Goal: Task Accomplishment & Management: Use online tool/utility

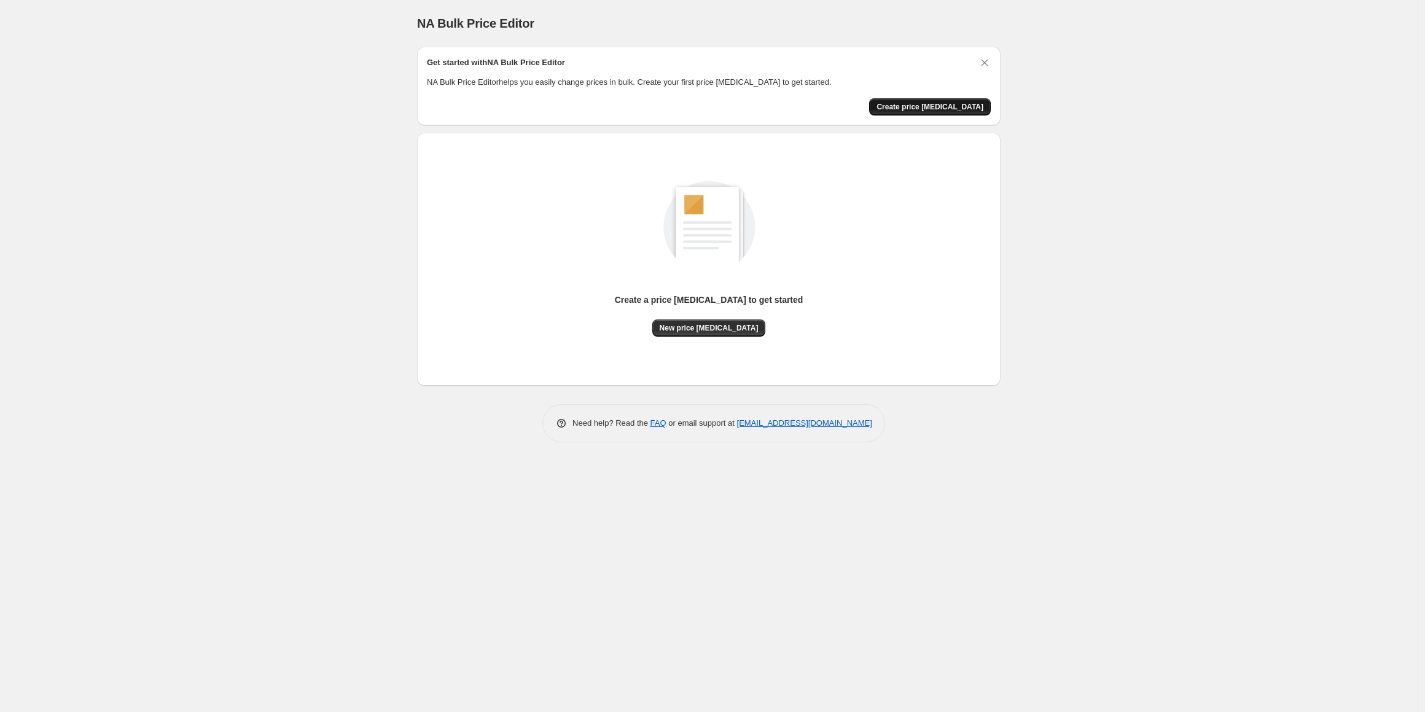
click at [948, 110] on span "Create price [MEDICAL_DATA]" at bounding box center [929, 107] width 107 height 10
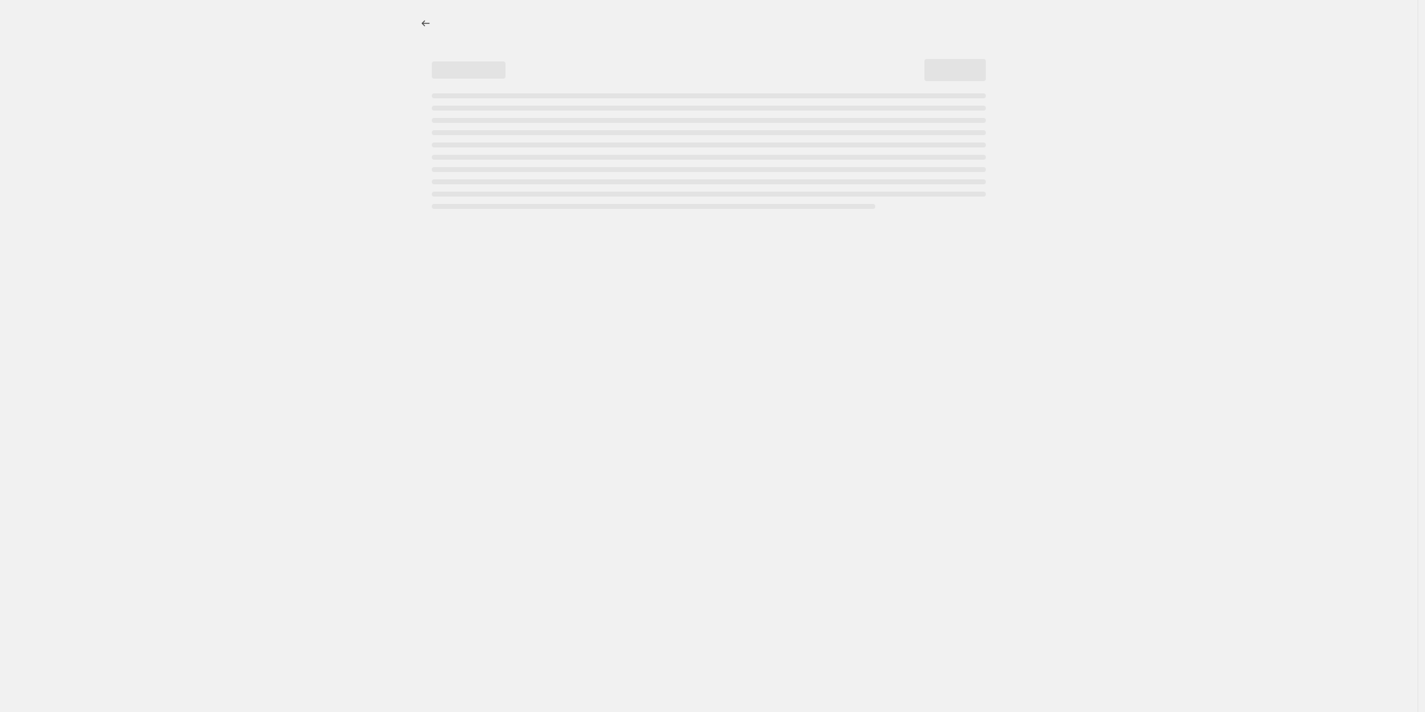
select select "percentage"
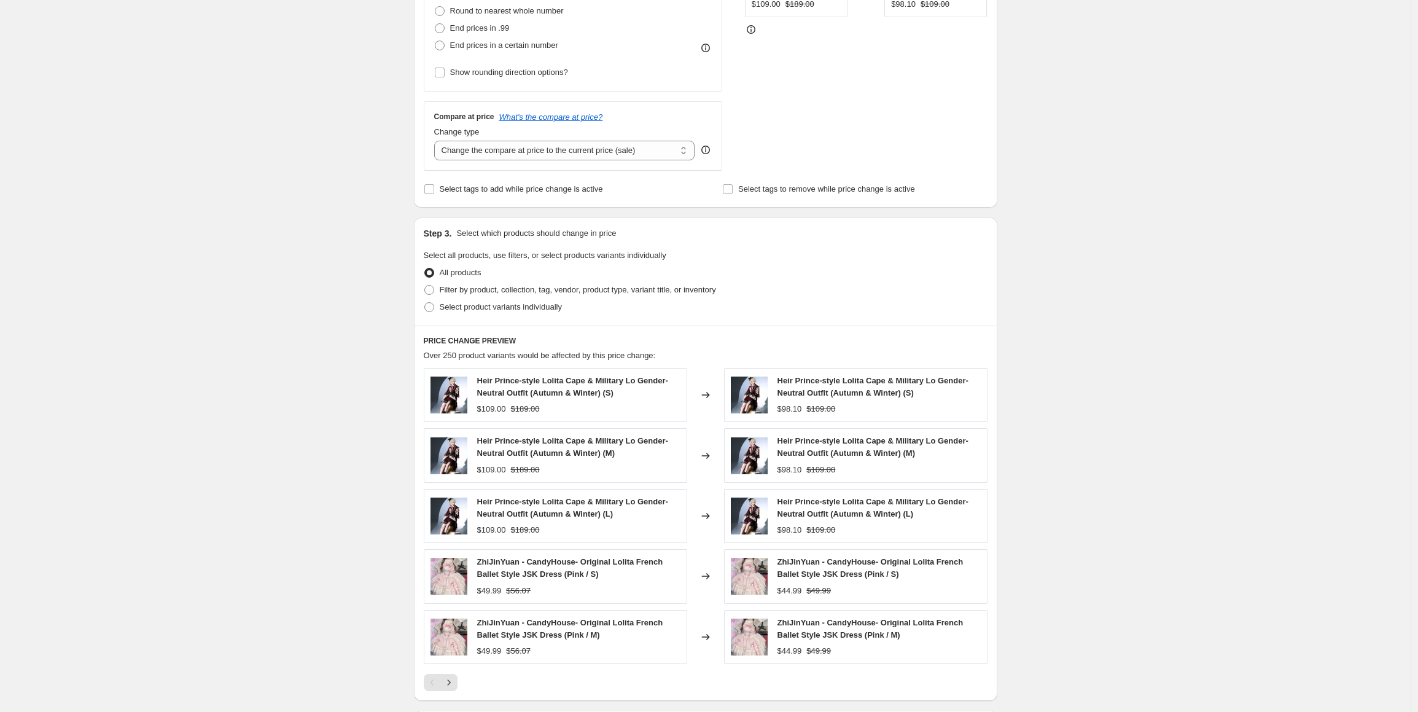
scroll to position [369, 0]
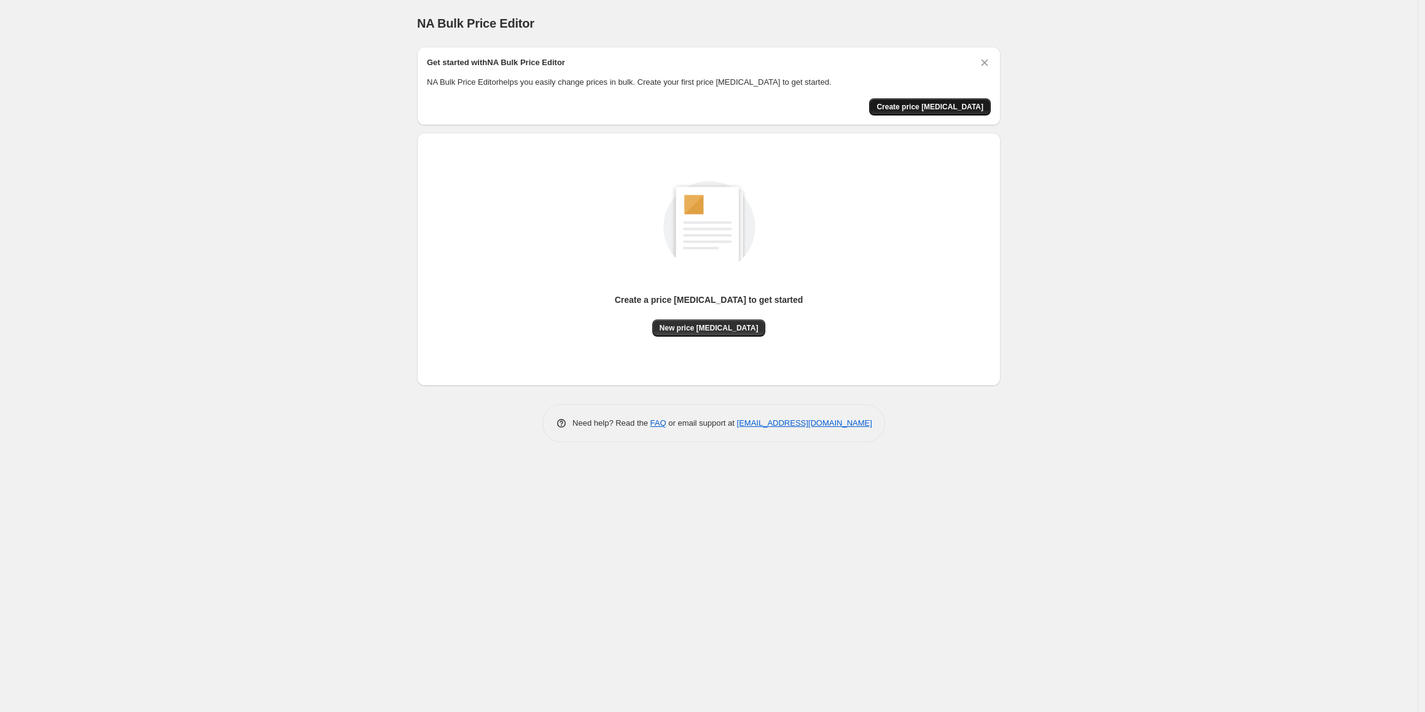
click at [912, 108] on span "Create price [MEDICAL_DATA]" at bounding box center [929, 107] width 107 height 10
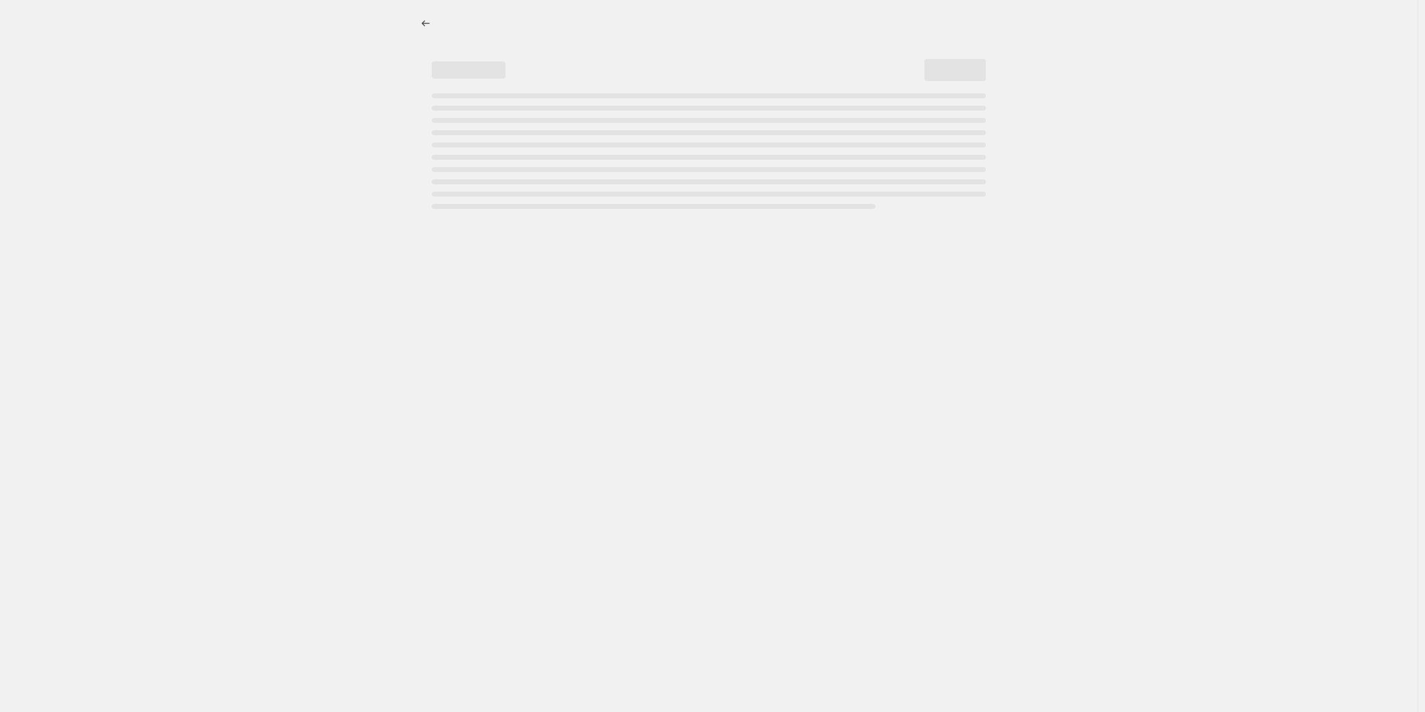
select select "percentage"
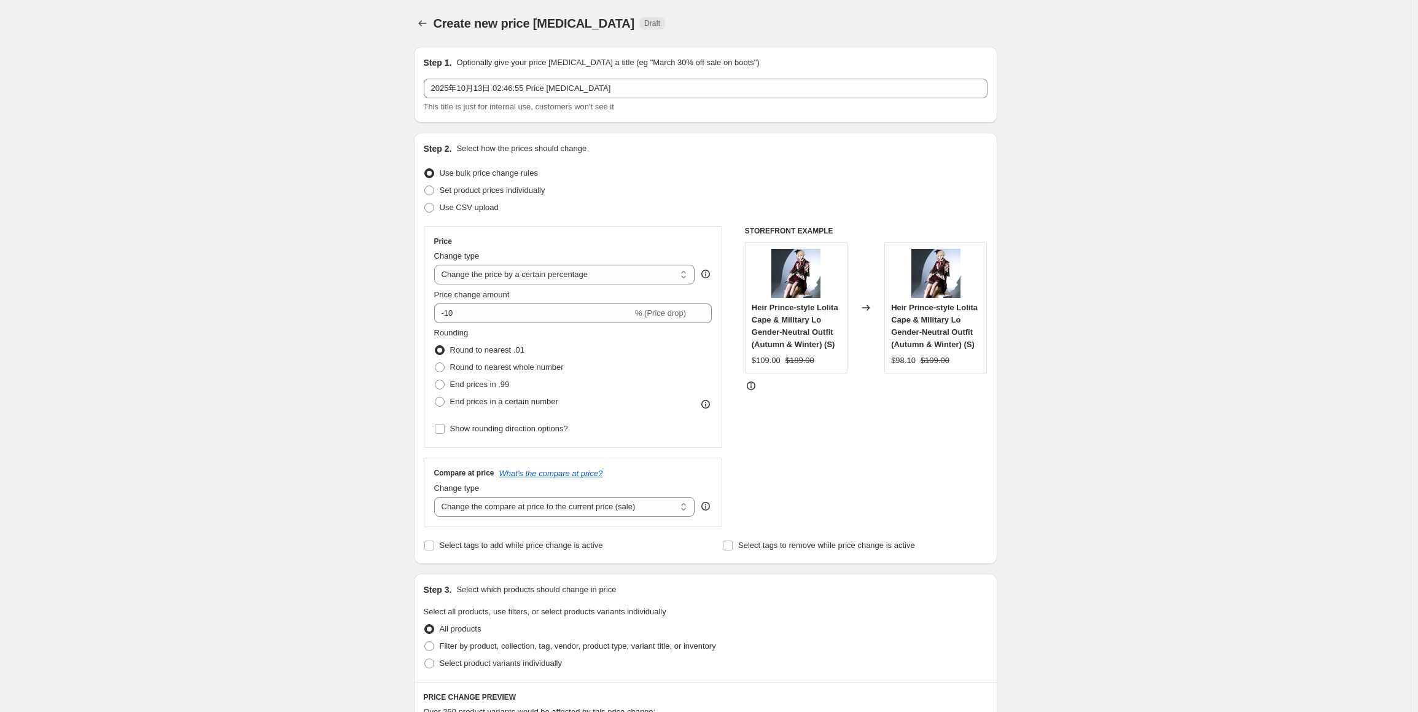
click at [525, 57] on p "Optionally give your price [MEDICAL_DATA] a title (eg "March 30% off sale on bo…" at bounding box center [607, 63] width 303 height 12
click at [493, 61] on p "Optionally give your price [MEDICAL_DATA] a title (eg "March 30% off sale on bo…" at bounding box center [607, 63] width 303 height 12
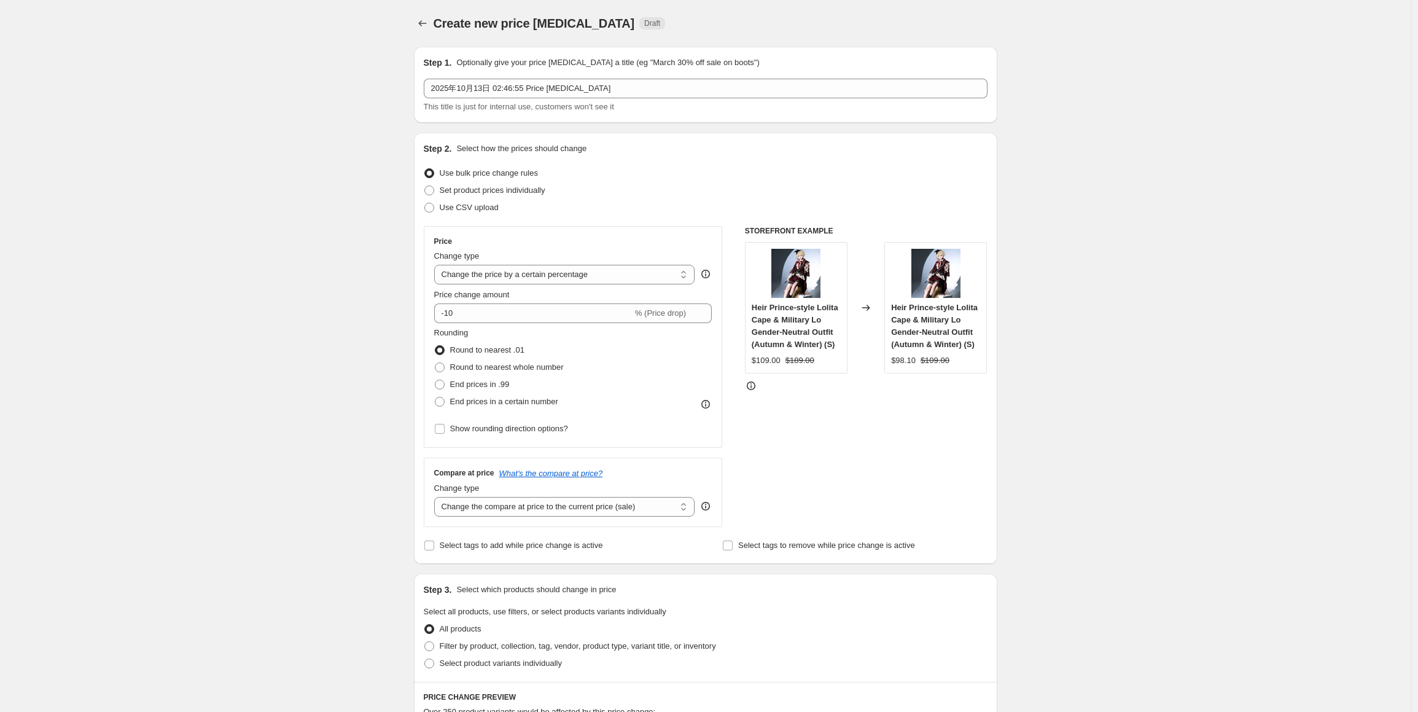
drag, startPoint x: 493, startPoint y: 61, endPoint x: 1196, endPoint y: 115, distance: 705.4
click at [1198, 115] on div "Create new price [MEDICAL_DATA]. This page is ready Create new price [MEDICAL_D…" at bounding box center [705, 623] width 1411 height 1247
click at [613, 285] on div "Price Change type Change the price to a certain amount Change the price by a ce…" at bounding box center [573, 336] width 278 height 201
click at [629, 275] on select "Change the price to a certain amount Change the price by a certain amount Chang…" at bounding box center [564, 275] width 261 height 20
click at [216, 313] on div "Create new price [MEDICAL_DATA]. This page is ready Create new price [MEDICAL_D…" at bounding box center [705, 623] width 1411 height 1247
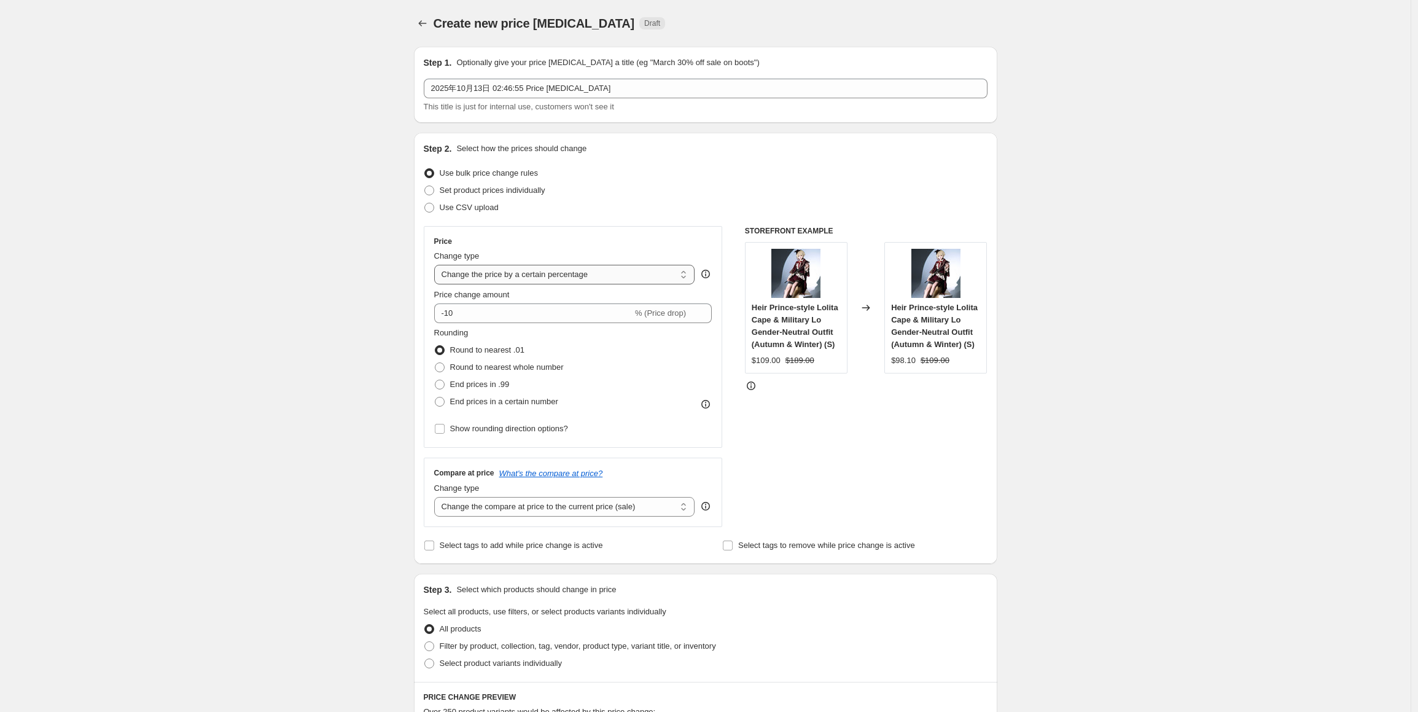
click at [580, 282] on select "Change the price to a certain amount Change the price by a certain amount Chang…" at bounding box center [564, 275] width 261 height 20
click at [493, 192] on span "Set product prices individually" at bounding box center [493, 189] width 106 height 9
click at [425, 186] on input "Set product prices individually" at bounding box center [424, 185] width 1 height 1
radio input "true"
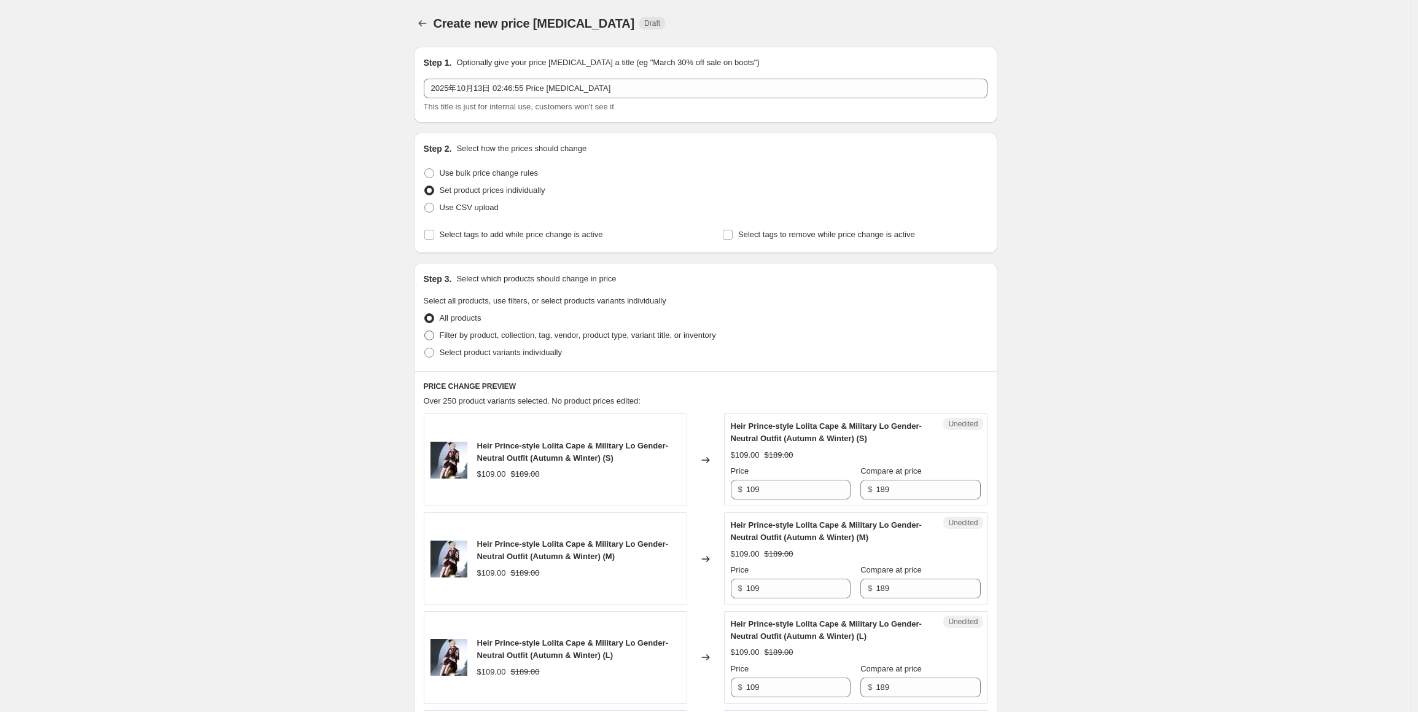
click at [636, 335] on span "Filter by product, collection, tag, vendor, product type, variant title, or inv…" at bounding box center [578, 334] width 276 height 9
click at [425, 331] on input "Filter by product, collection, tag, vendor, product type, variant title, or inv…" at bounding box center [424, 330] width 1 height 1
radio input "true"
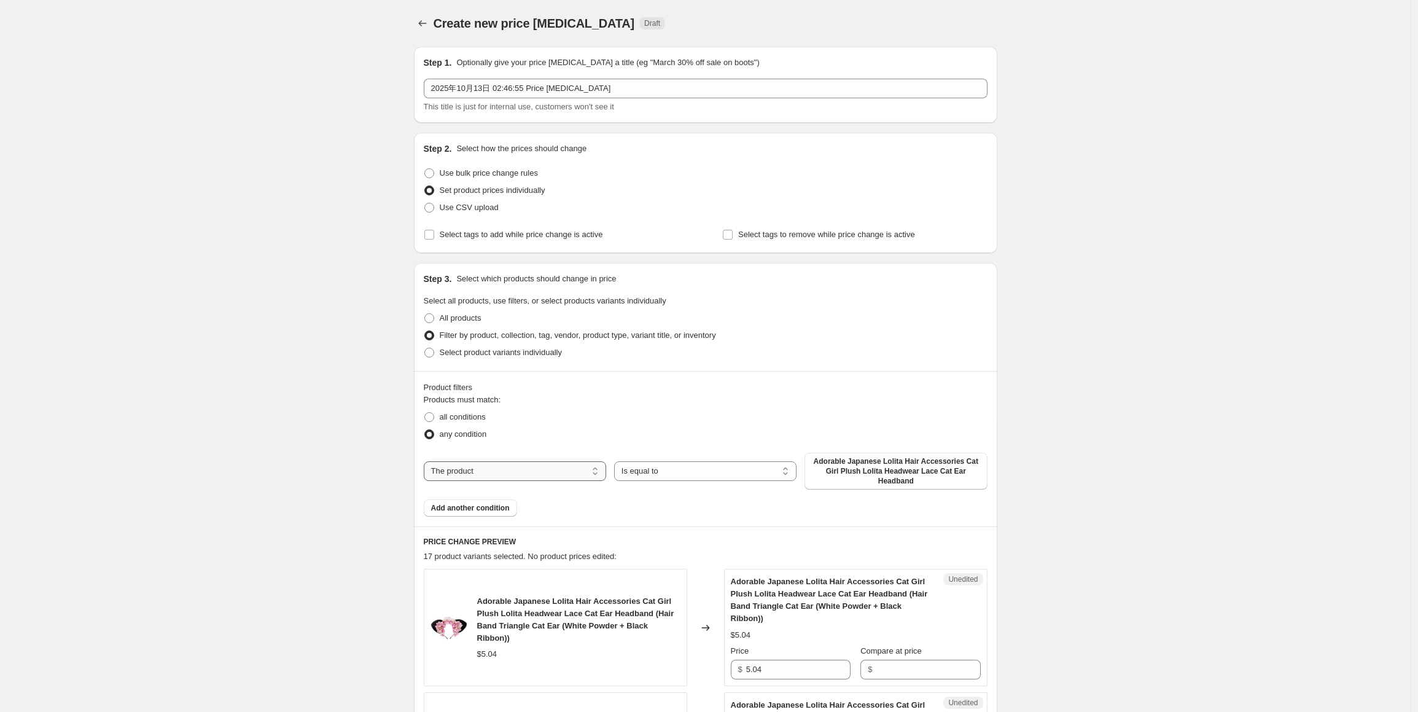
click at [506, 464] on select "The product The product's collection The product's tag The product's vendor The…" at bounding box center [515, 471] width 182 height 20
drag, startPoint x: 506, startPoint y: 464, endPoint x: 520, endPoint y: 465, distance: 13.6
click at [506, 464] on select "The product The product's collection The product's tag The product's vendor The…" at bounding box center [515, 471] width 182 height 20
click at [731, 461] on select "Is equal to Is not equal to" at bounding box center [705, 471] width 182 height 20
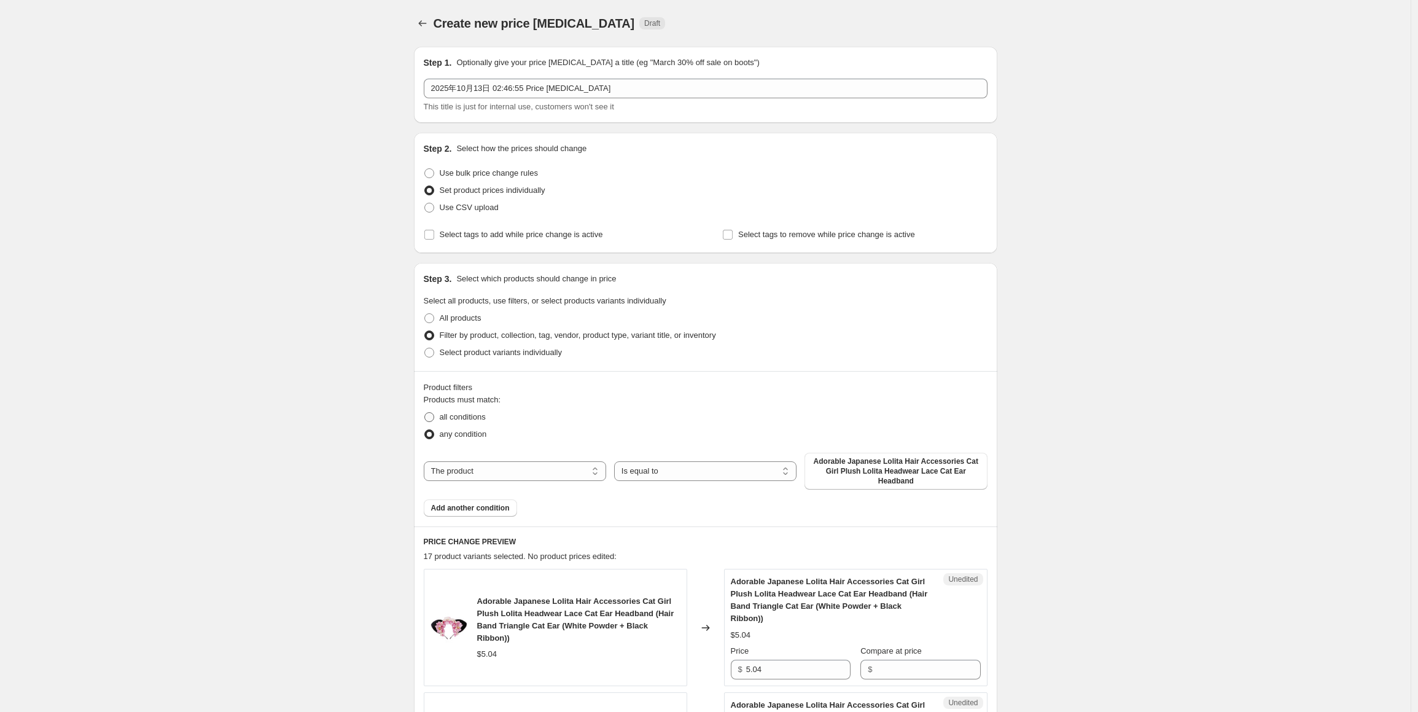
click at [472, 413] on span "all conditions" at bounding box center [463, 416] width 46 height 9
click at [425, 413] on input "all conditions" at bounding box center [424, 412] width 1 height 1
radio input "true"
click at [538, 462] on select "The product The product's collection The product's tag The product's vendor The…" at bounding box center [515, 471] width 182 height 20
select select "tag"
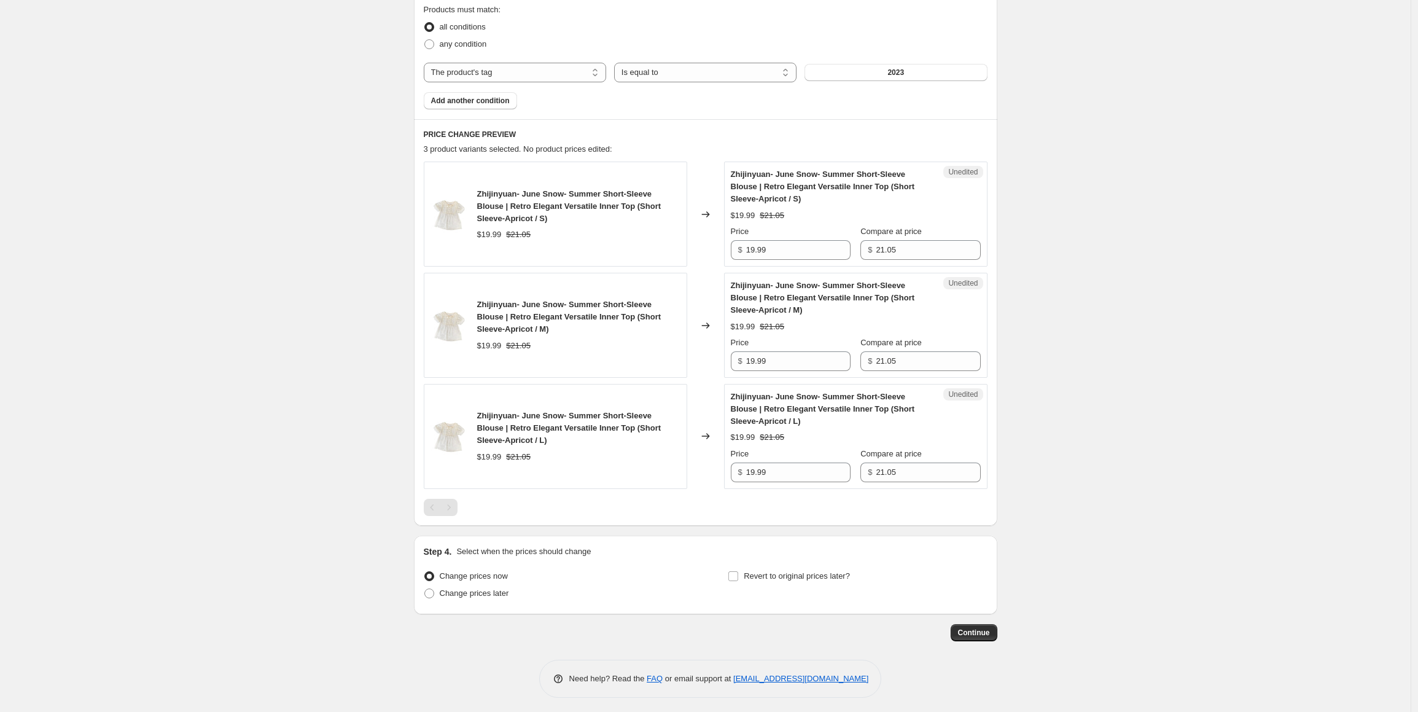
scroll to position [392, 0]
click at [456, 505] on div "Pagination" at bounding box center [448, 505] width 17 height 17
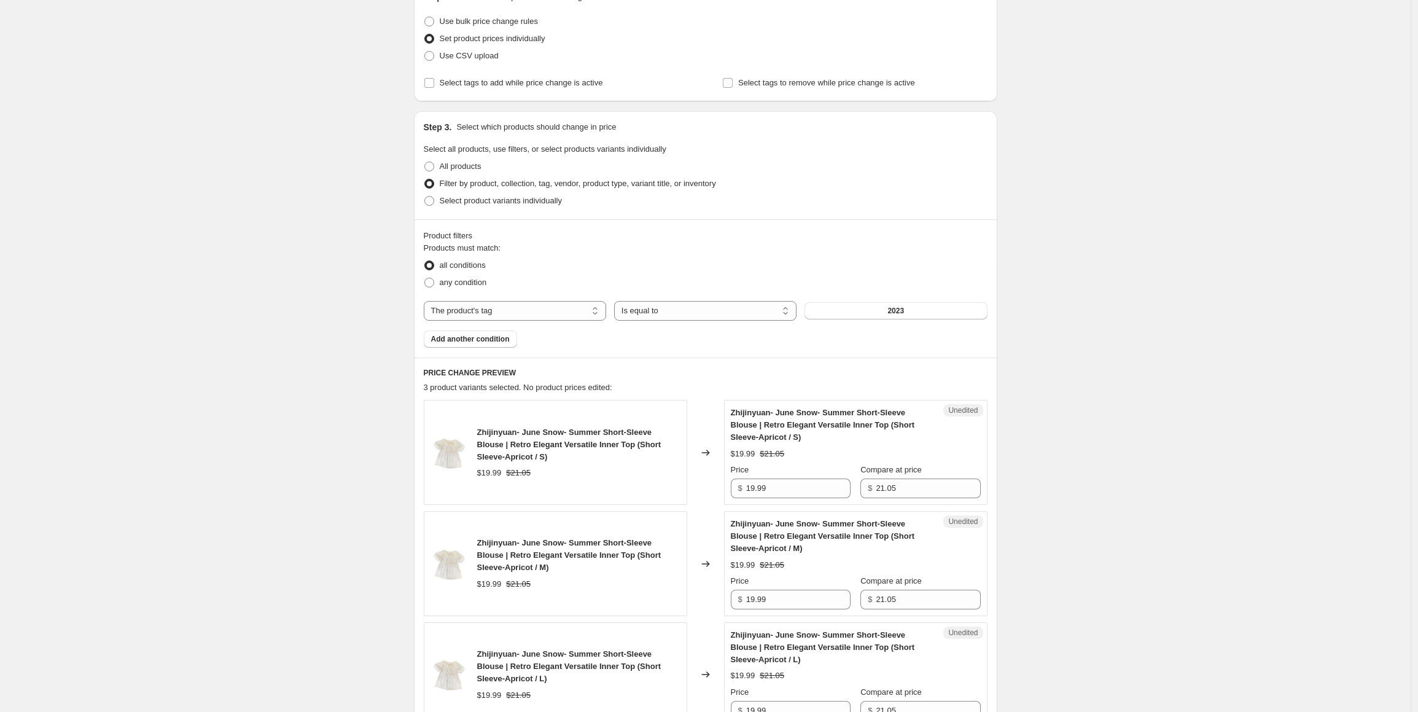
scroll to position [146, 0]
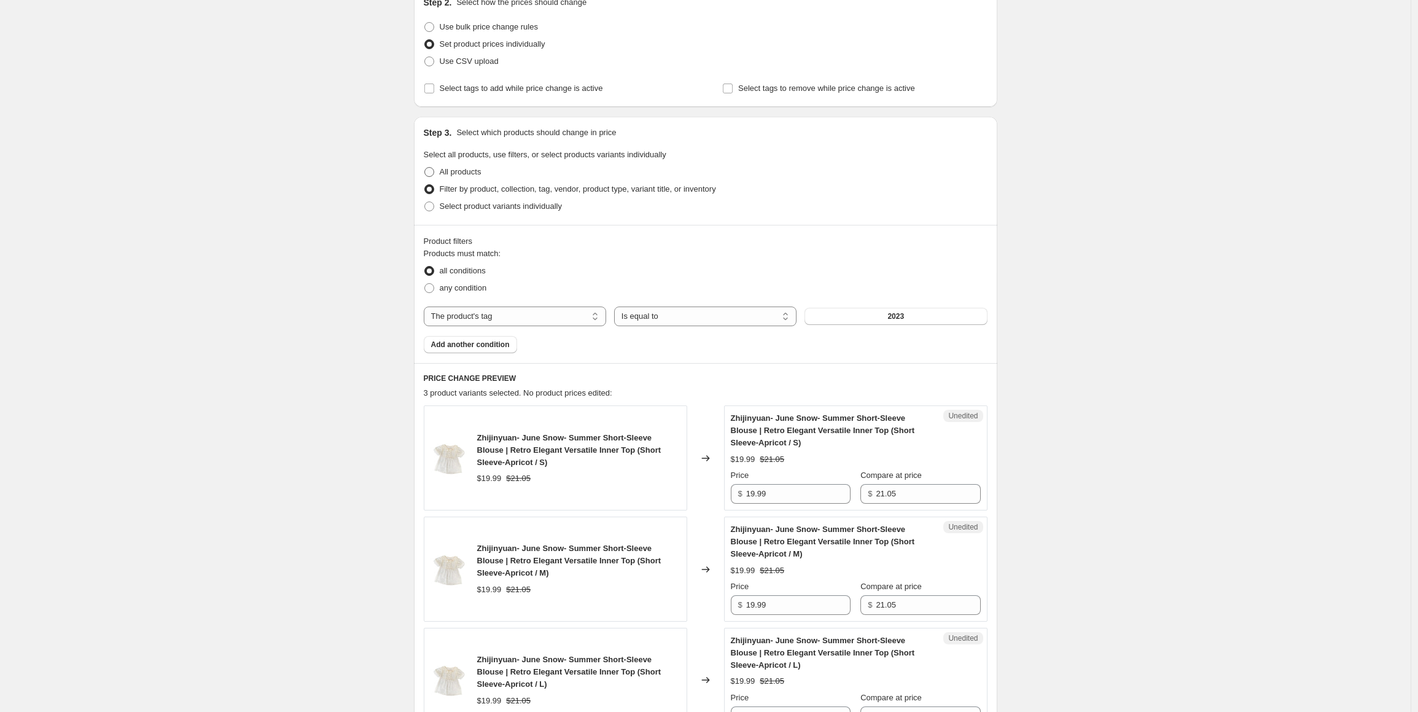
click at [472, 175] on span "All products" at bounding box center [461, 171] width 42 height 9
click at [425, 168] on input "All products" at bounding box center [424, 167] width 1 height 1
radio input "true"
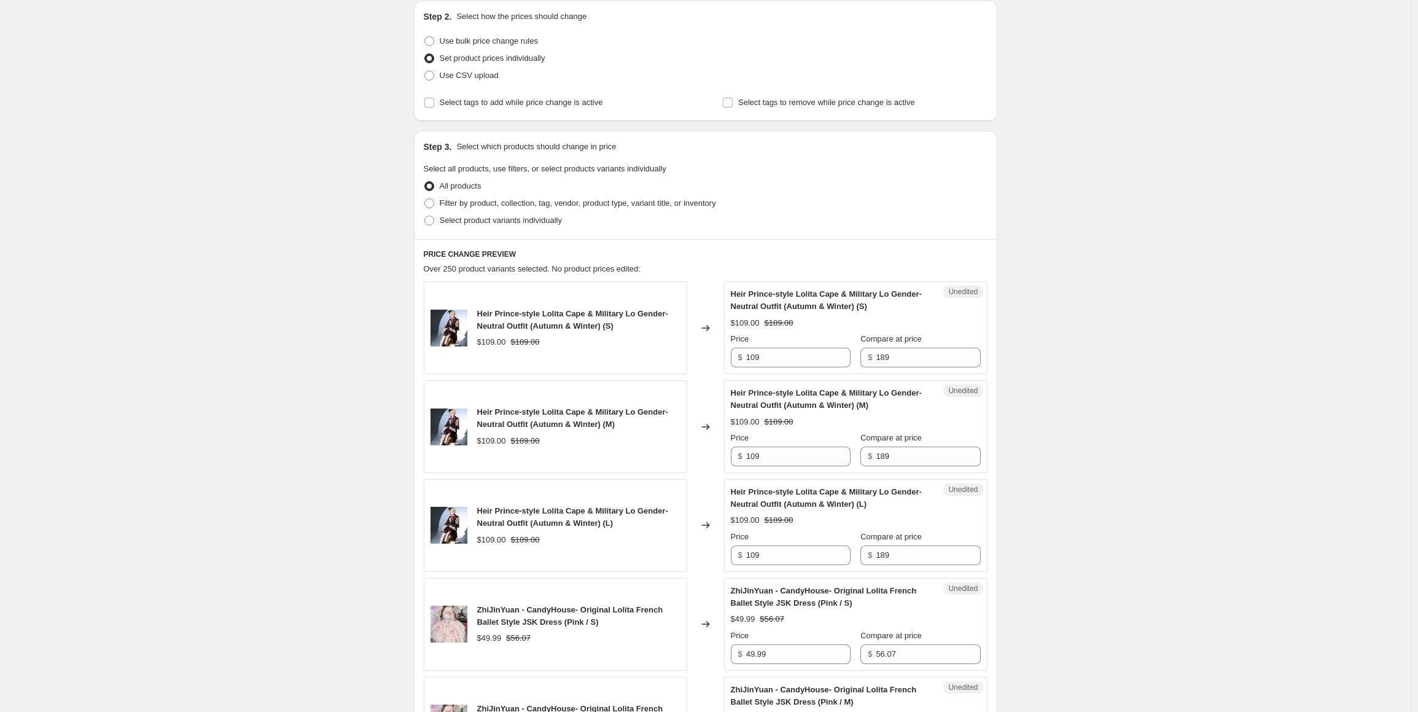
scroll to position [0, 0]
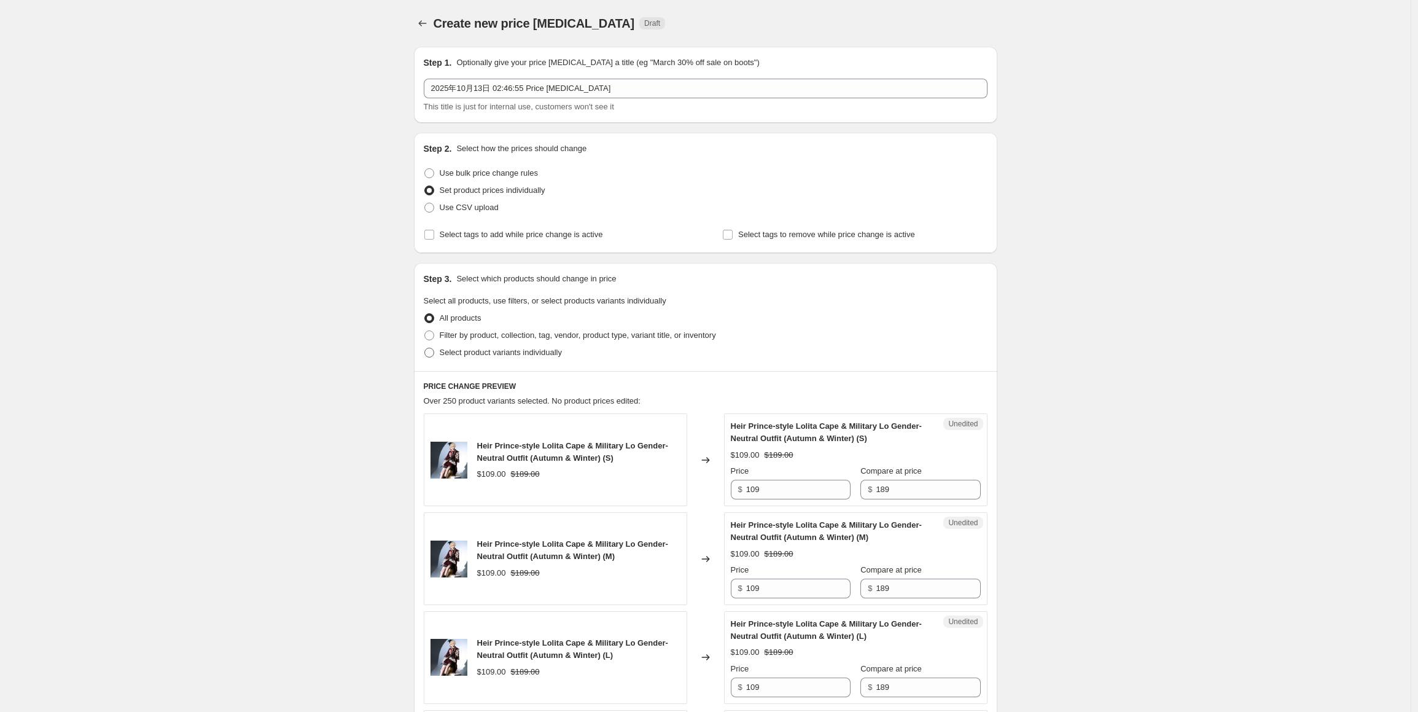
click at [544, 358] on span "Select product variants individually" at bounding box center [501, 352] width 122 height 12
click at [425, 348] on input "Select product variants individually" at bounding box center [424, 348] width 1 height 1
radio input "true"
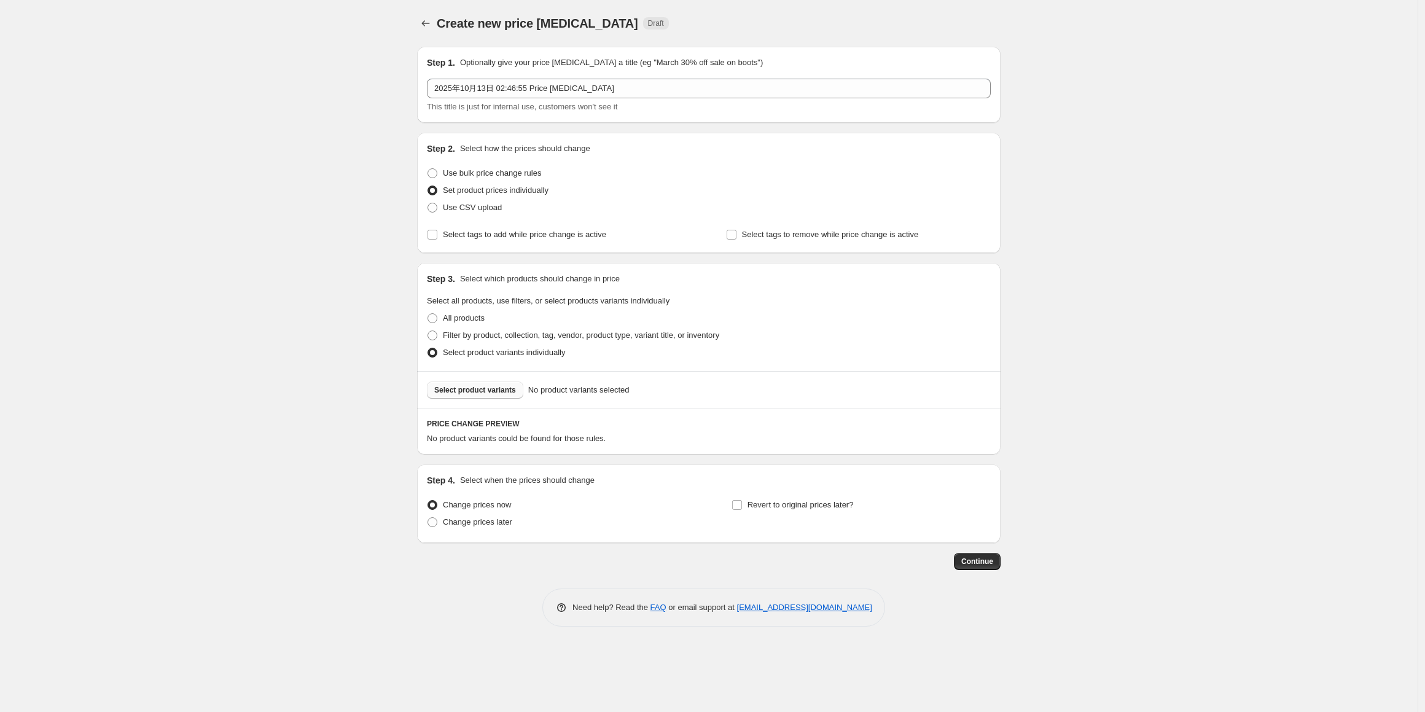
click at [493, 391] on span "Select product variants" at bounding box center [475, 390] width 82 height 10
click at [504, 177] on span "Use bulk price change rules" at bounding box center [492, 172] width 98 height 9
click at [428, 169] on input "Use bulk price change rules" at bounding box center [427, 168] width 1 height 1
radio input "true"
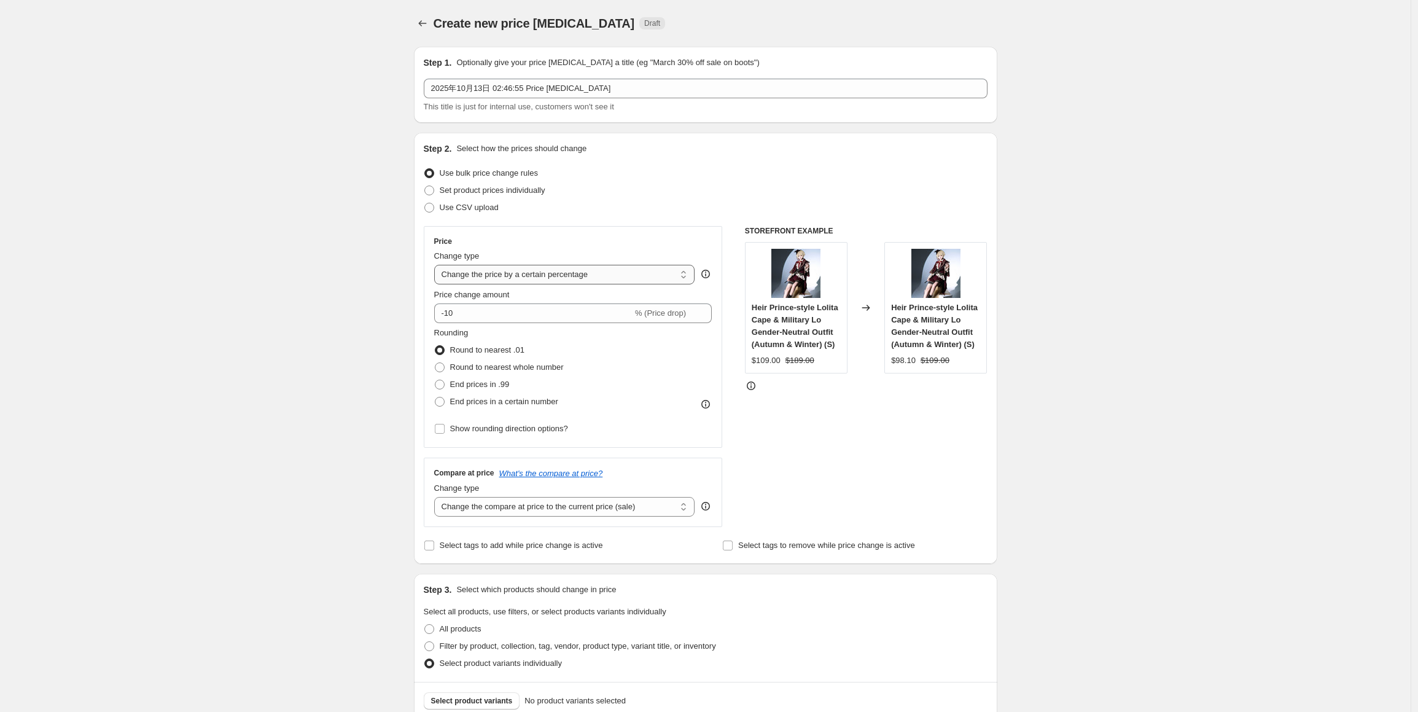
click at [513, 273] on select "Change the price to a certain amount Change the price by a certain amount Chang…" at bounding box center [564, 275] width 261 height 20
select select "no_change"
click at [437, 265] on select "Change the price to a certain amount Change the price by a certain amount Chang…" at bounding box center [564, 275] width 261 height 20
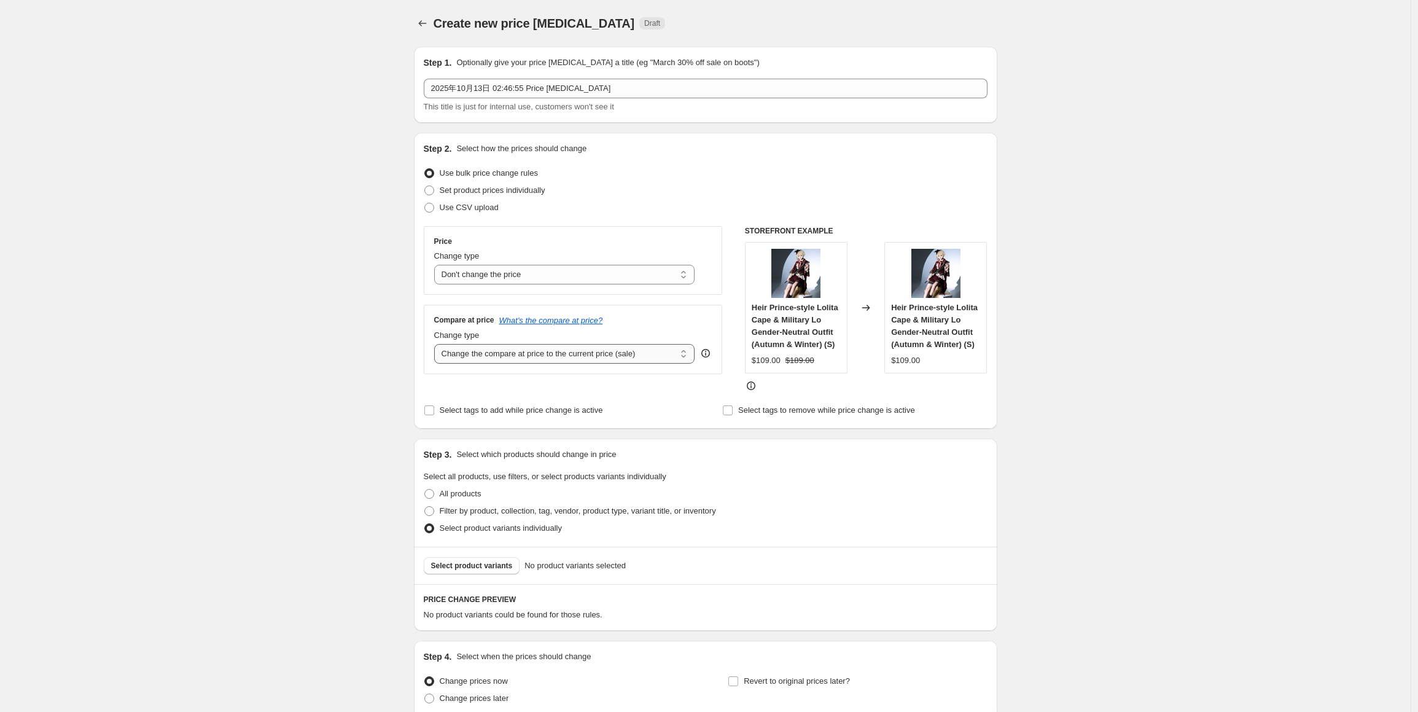
click at [486, 356] on select "Change the compare at price to the current price (sale) Change the compare at p…" at bounding box center [564, 354] width 261 height 20
click at [555, 270] on select "Change the price to a certain amount Change the price by a certain amount Chang…" at bounding box center [564, 275] width 261 height 20
click at [437, 265] on select "Change the price to a certain amount Change the price by a certain amount Chang…" at bounding box center [564, 275] width 261 height 20
click at [657, 354] on select "Change the compare at price to the current price (sale) Change the compare at p…" at bounding box center [564, 354] width 261 height 20
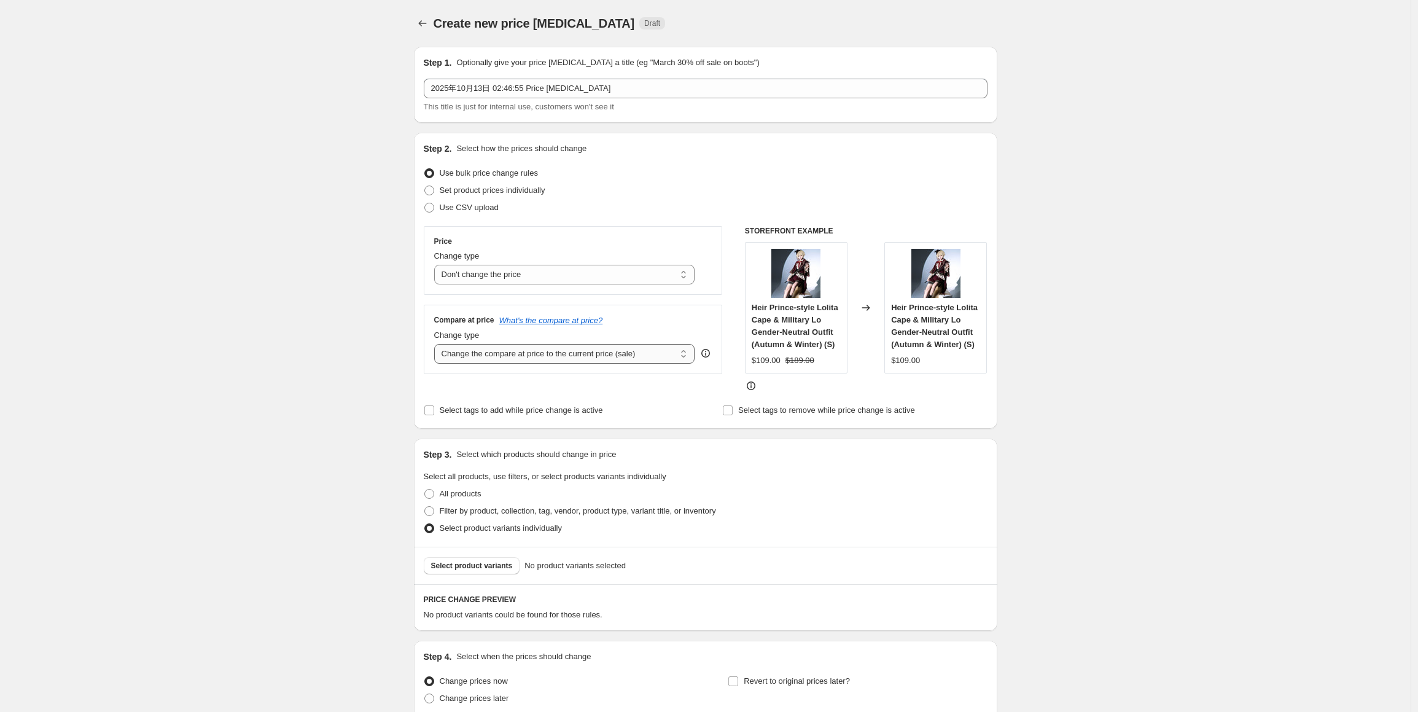
click at [655, 355] on select "Change the compare at price to the current price (sale) Change the compare at p…" at bounding box center [564, 354] width 261 height 20
click at [472, 515] on span "Filter by product, collection, tag, vendor, product type, variant title, or inv…" at bounding box center [578, 510] width 276 height 9
click at [425, 507] on input "Filter by product, collection, tag, vendor, product type, variant title, or inv…" at bounding box center [424, 506] width 1 height 1
radio input "true"
select select "tag"
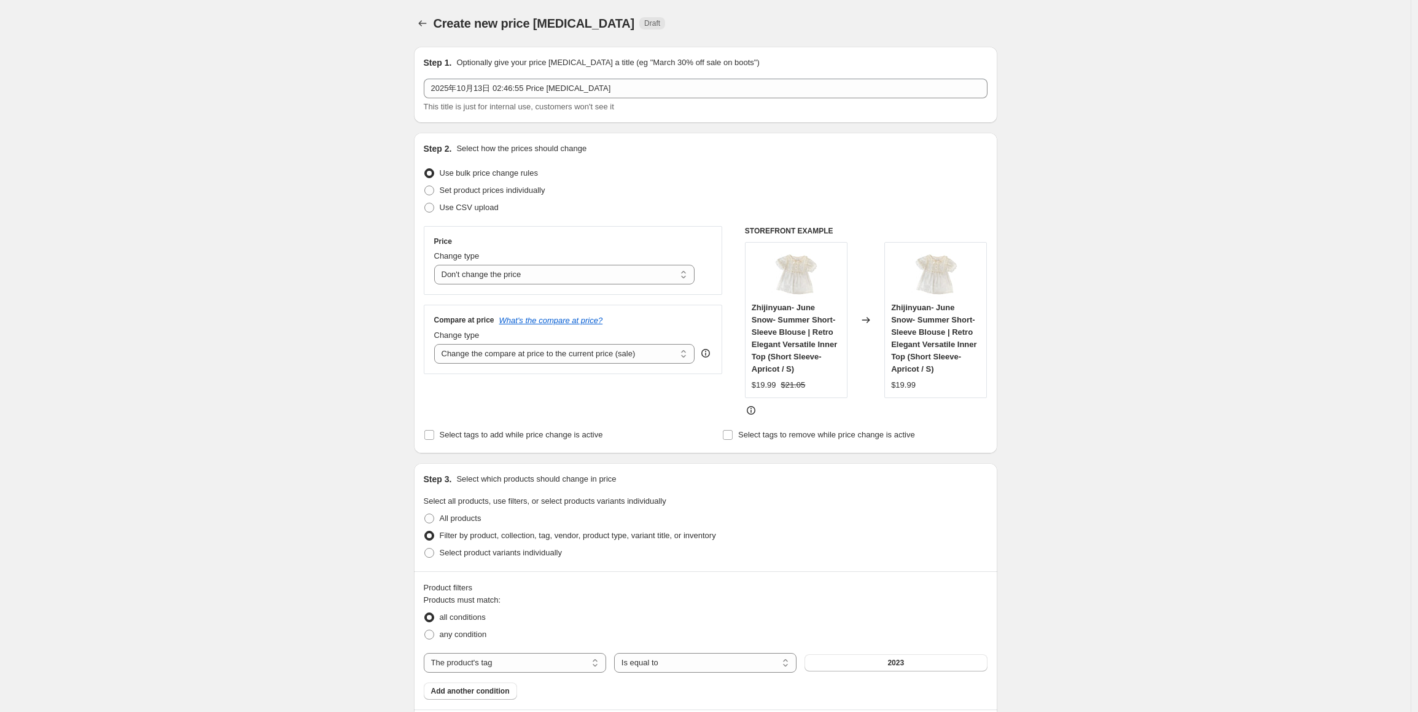
scroll to position [61, 0]
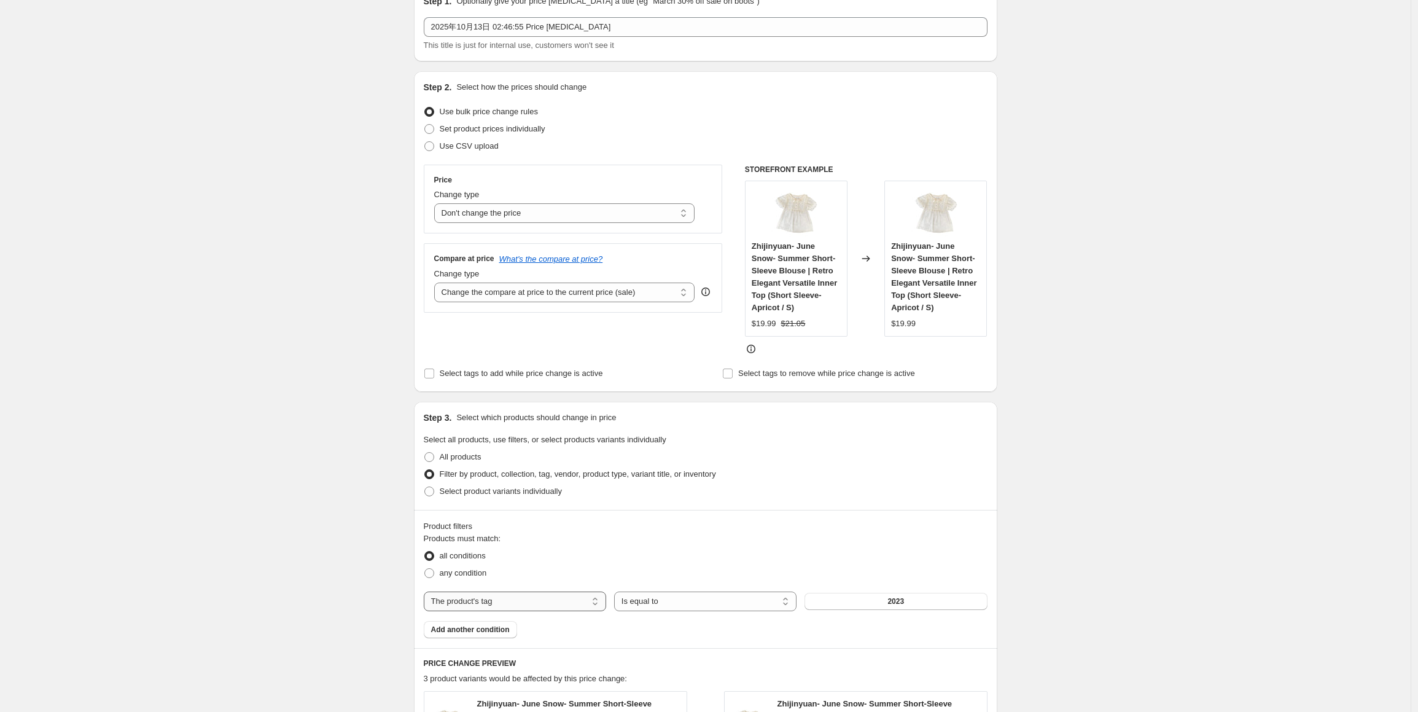
click at [547, 603] on select "The product The product's collection The product's tag The product's vendor The…" at bounding box center [515, 601] width 182 height 20
drag, startPoint x: 547, startPoint y: 603, endPoint x: 568, endPoint y: 604, distance: 21.5
click at [547, 603] on select "The product The product's collection The product's tag The product's vendor The…" at bounding box center [515, 601] width 182 height 20
click at [663, 603] on select "Is equal to Is not equal to" at bounding box center [705, 601] width 182 height 20
click at [660, 603] on select "Is equal to Is not equal to" at bounding box center [705, 601] width 182 height 20
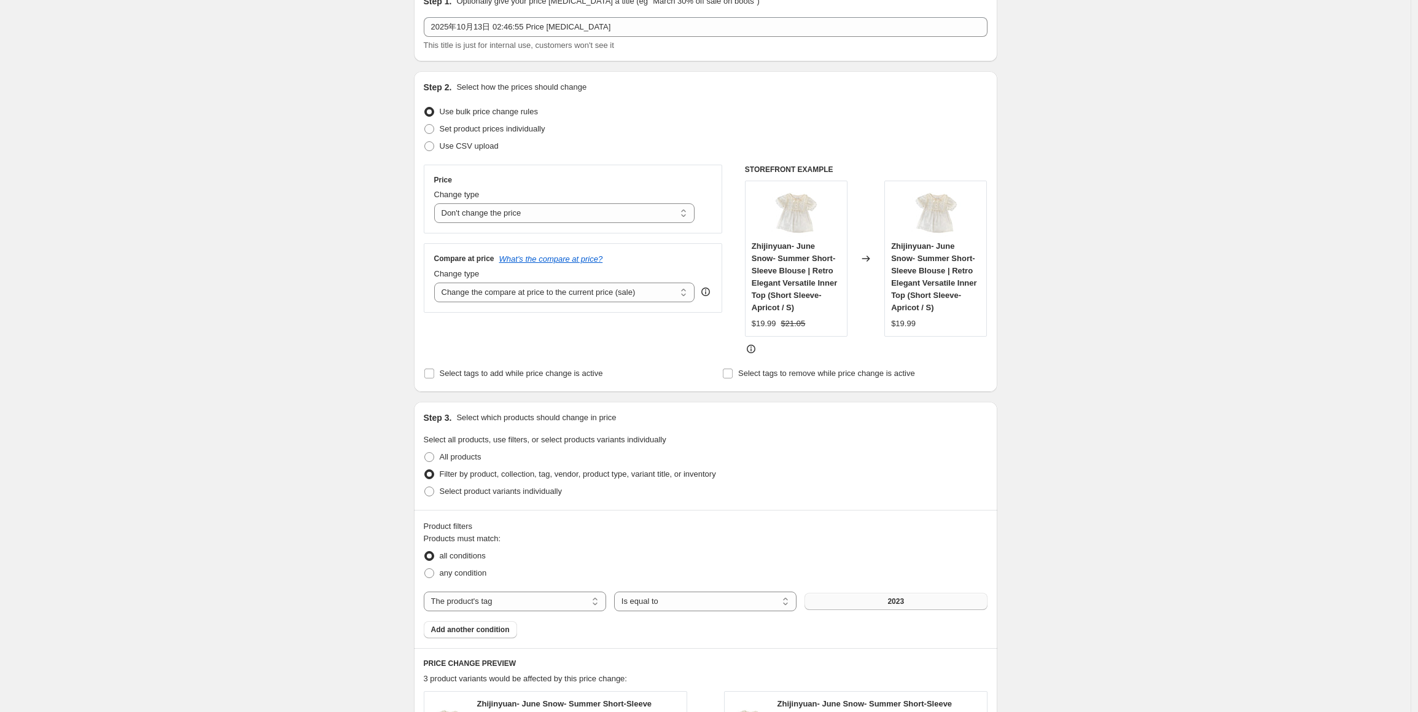
click at [853, 596] on button "2023" at bounding box center [896, 601] width 182 height 17
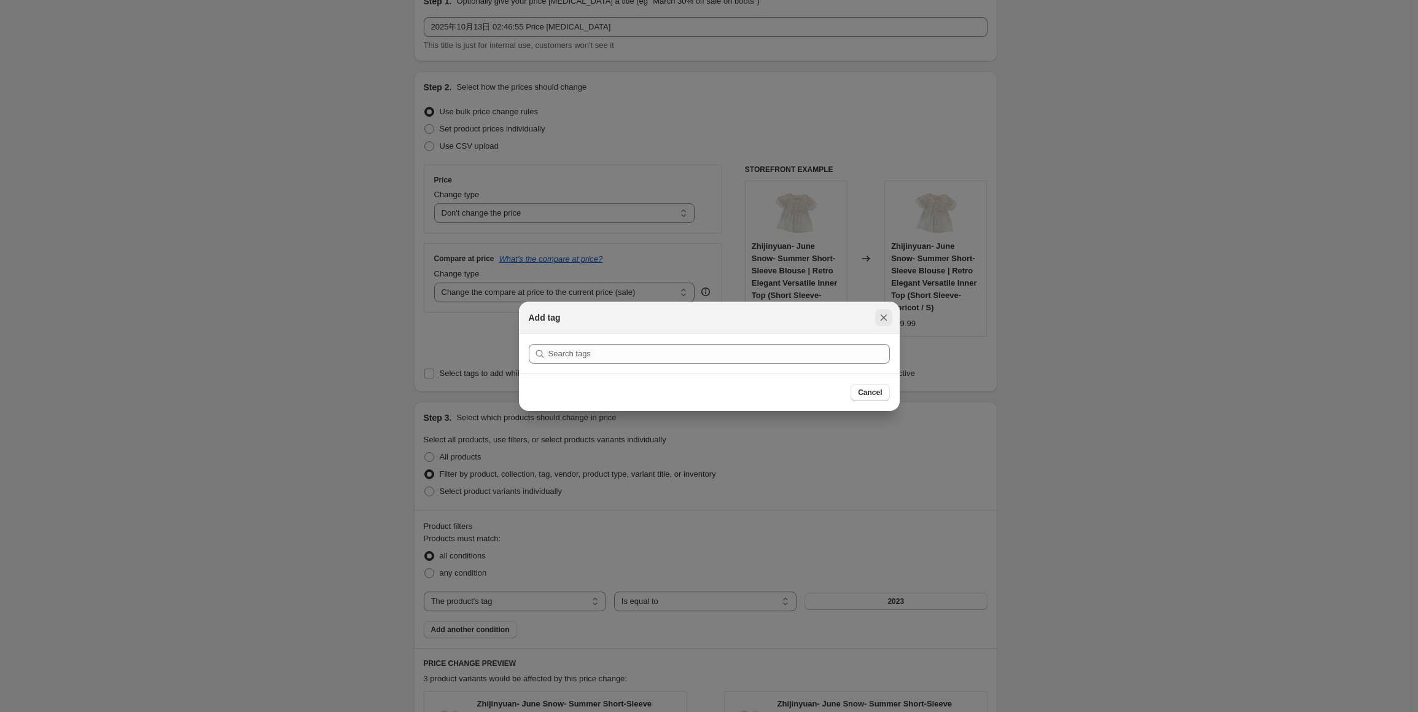
click at [887, 321] on icon "Close" at bounding box center [884, 317] width 12 height 12
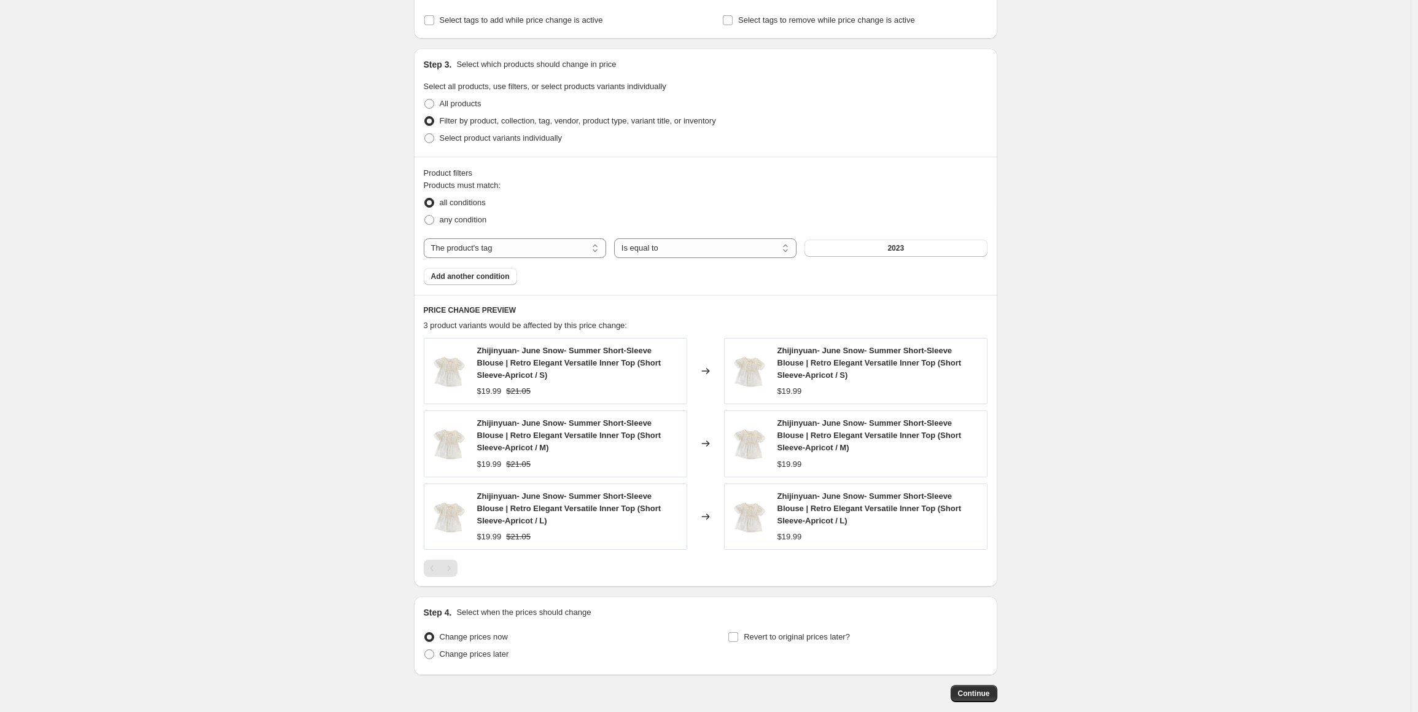
scroll to position [477, 0]
